Goal: Task Accomplishment & Management: Use online tool/utility

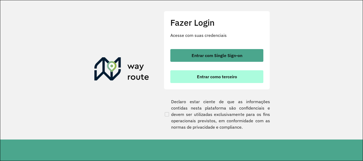
click at [238, 80] on button "Entrar como terceiro" at bounding box center [216, 76] width 93 height 13
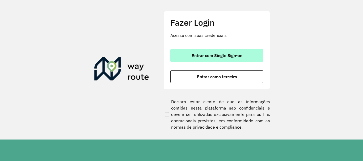
click at [207, 54] on span "Entrar com Single Sign-on" at bounding box center [217, 55] width 51 height 4
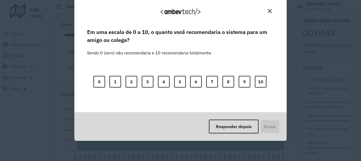
click at [228, 145] on div "Agradecemos seu feedback! Em uma escala de 0 a 10, o quanto você recomendaria o…" at bounding box center [180, 80] width 361 height 161
click at [237, 127] on button "Responder depois" at bounding box center [234, 127] width 50 height 14
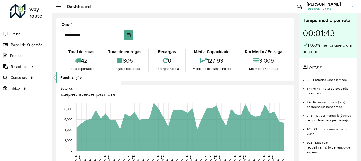
click at [66, 77] on span "Roteirização" at bounding box center [71, 78] width 22 height 6
click at [87, 80] on link "Roteirização" at bounding box center [88, 77] width 65 height 11
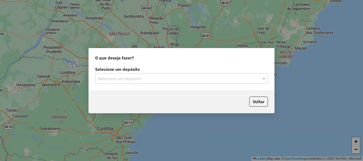
click at [201, 79] on input "text" at bounding box center [176, 79] width 157 height 6
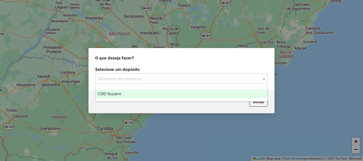
click at [159, 93] on div "CDD Suzano" at bounding box center [181, 94] width 172 height 9
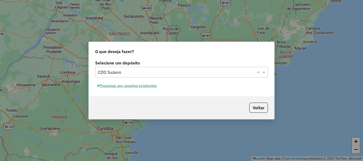
click at [134, 86] on button "Pesquisar por sessões existentes" at bounding box center [127, 86] width 64 height 8
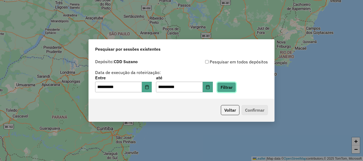
click at [236, 91] on button "Filtrar" at bounding box center [226, 87] width 19 height 10
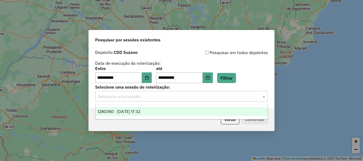
click at [154, 96] on input "text" at bounding box center [176, 97] width 157 height 6
click at [138, 110] on span "1280360 - 22/09/2025 17:32" at bounding box center [119, 111] width 43 height 5
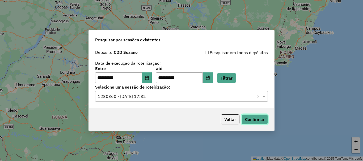
click at [253, 122] on button "Confirmar" at bounding box center [255, 120] width 26 height 10
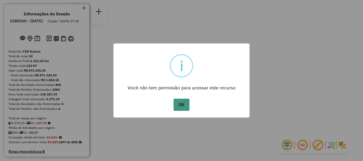
click at [182, 108] on button "OK" at bounding box center [181, 105] width 16 height 12
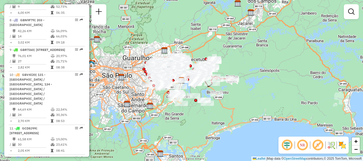
scroll to position [915, 0]
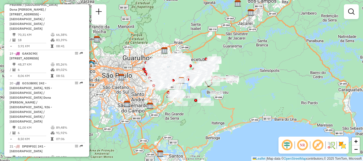
select select "**********"
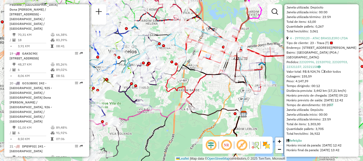
scroll to position [496, 0]
click at [325, 106] on div "Tempo de atendimento: 03:20" at bounding box center [321, 105] width 70 height 5
click at [326, 107] on div "Tempo de atendimento: 03:20" at bounding box center [321, 105] width 70 height 5
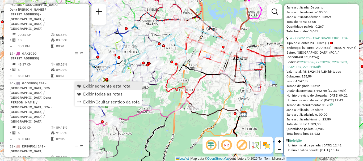
click at [120, 88] on span "Exibir somente esta rota" at bounding box center [106, 86] width 47 height 4
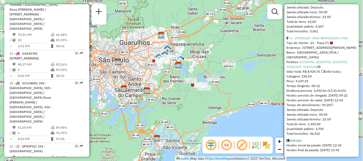
drag, startPoint x: 210, startPoint y: 79, endPoint x: 202, endPoint y: 58, distance: 22.2
click at [202, 58] on div "Janela de atendimento Grade de atendimento Capacidade Transportadoras Veículos …" at bounding box center [181, 80] width 363 height 161
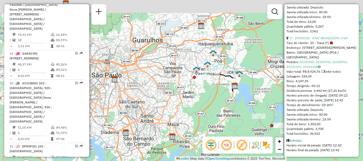
drag, startPoint x: 153, startPoint y: 44, endPoint x: 233, endPoint y: 74, distance: 85.6
click at [245, 80] on div "Janela de atendimento Grade de atendimento Capacidade Transportadoras Veículos …" at bounding box center [181, 80] width 363 height 161
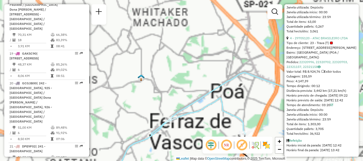
drag, startPoint x: 220, startPoint y: 64, endPoint x: 184, endPoint y: 58, distance: 37.1
click at [186, 58] on div "Janela de atendimento Grade de atendimento Capacidade Transportadoras Veículos …" at bounding box center [181, 80] width 363 height 161
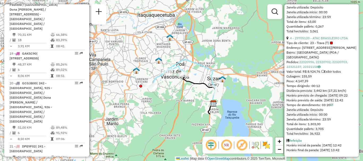
drag, startPoint x: 224, startPoint y: 75, endPoint x: 210, endPoint y: 72, distance: 14.7
click at [210, 72] on icon at bounding box center [182, 82] width 66 height 44
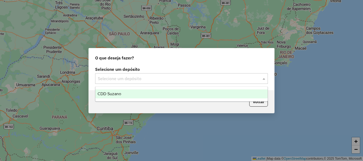
click at [132, 83] on div "Selecione um depósito" at bounding box center [181, 78] width 173 height 11
click at [244, 91] on div "CDD Suzano" at bounding box center [181, 94] width 172 height 9
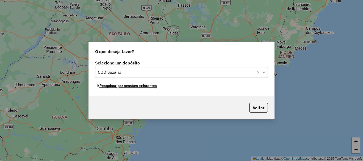
click at [139, 87] on button "Pesquisar por sessões existentes" at bounding box center [127, 86] width 64 height 8
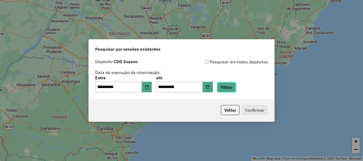
click at [236, 91] on button "Filtrar" at bounding box center [226, 87] width 19 height 10
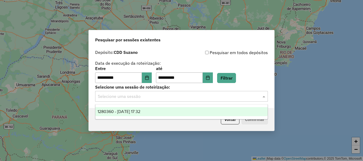
click at [234, 101] on div "Selecione uma sessão" at bounding box center [181, 96] width 173 height 11
click at [222, 112] on div "1280360 - [DATE] 17:32" at bounding box center [181, 111] width 172 height 9
